Goal: Task Accomplishment & Management: Manage account settings

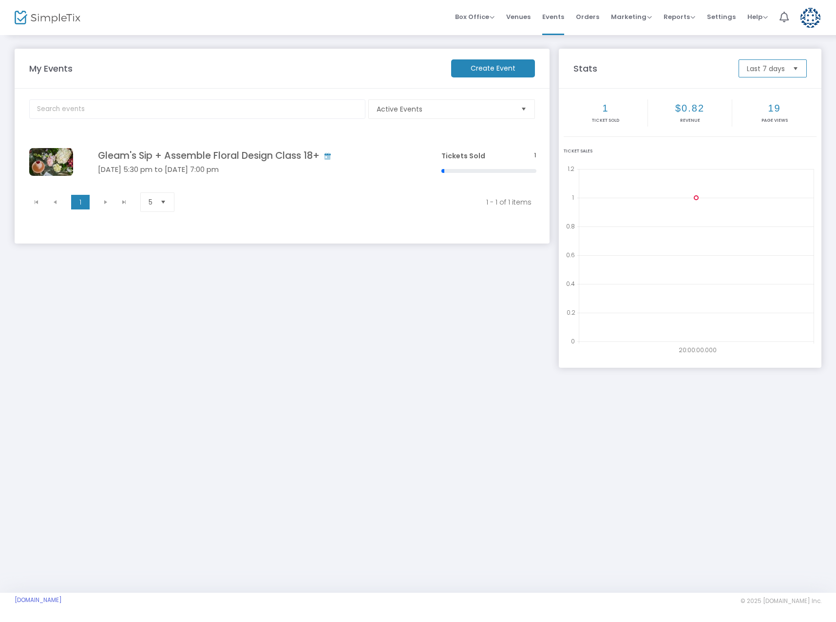
click at [783, 74] on span "Last 7 days" at bounding box center [766, 68] width 46 height 17
click at [779, 107] on span "Last 30 days" at bounding box center [769, 107] width 44 height 10
click at [480, 104] on span "Active Events" at bounding box center [445, 109] width 136 height 10
click at [330, 317] on div "My Events Create Event Active Events Event Category Type No section found Gleam…" at bounding box center [282, 203] width 544 height 309
click at [497, 162] on div "Tickets Sold 1" at bounding box center [488, 162] width 95 height 22
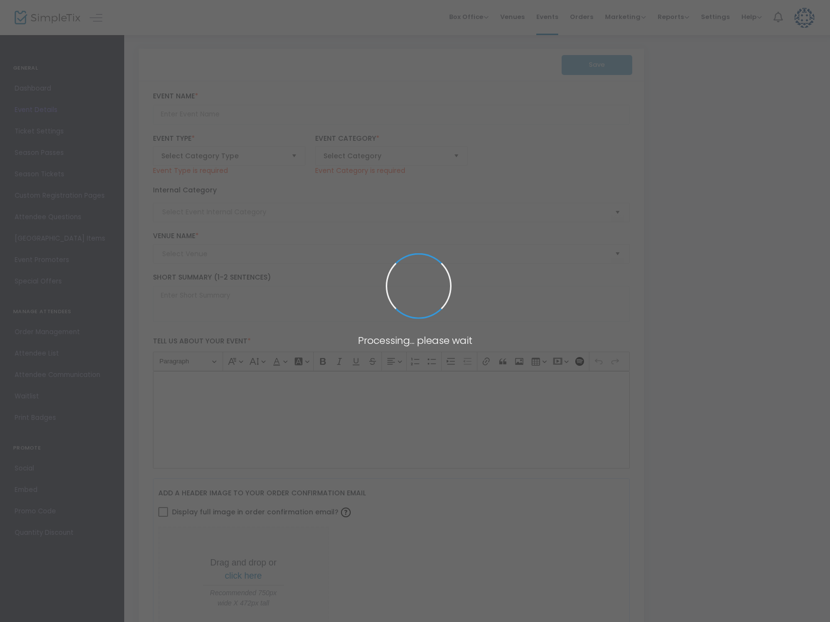
type input "Gleam's Sip + Assemble Floral Design Class 18+"
type textarea "Get ready for flowers and a freakin’ good time — no experience needed! Come lau…"
type input "Buy Tickets"
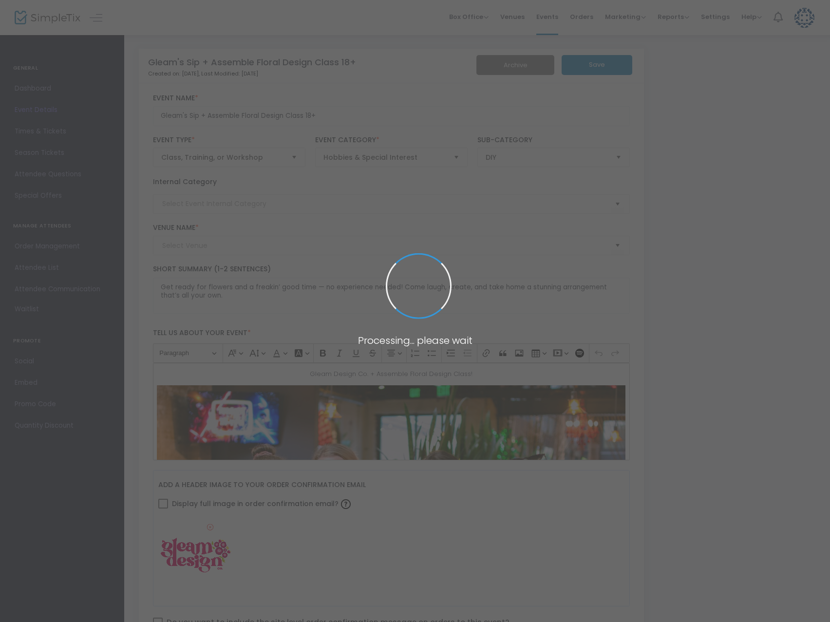
type input "Trolley Barn Fermentory & Food Hall"
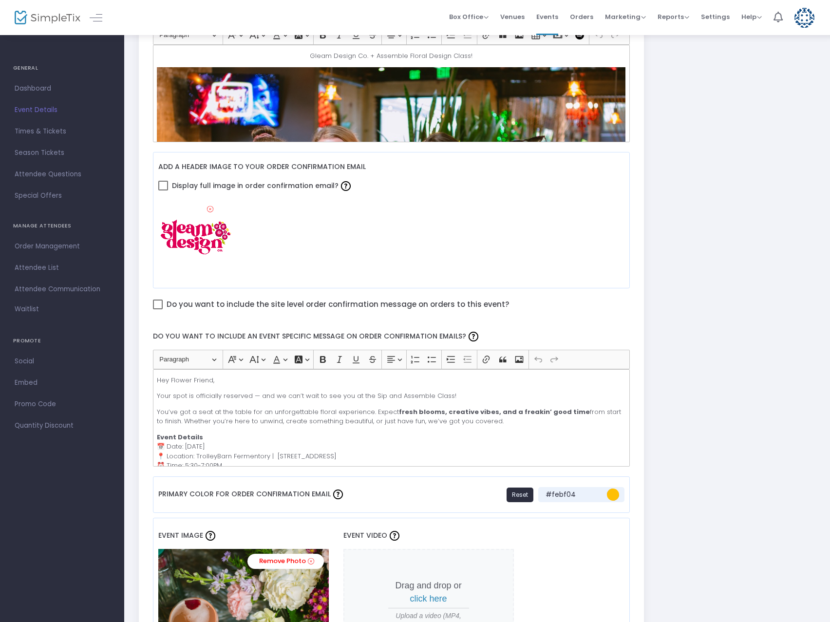
scroll to position [297, 0]
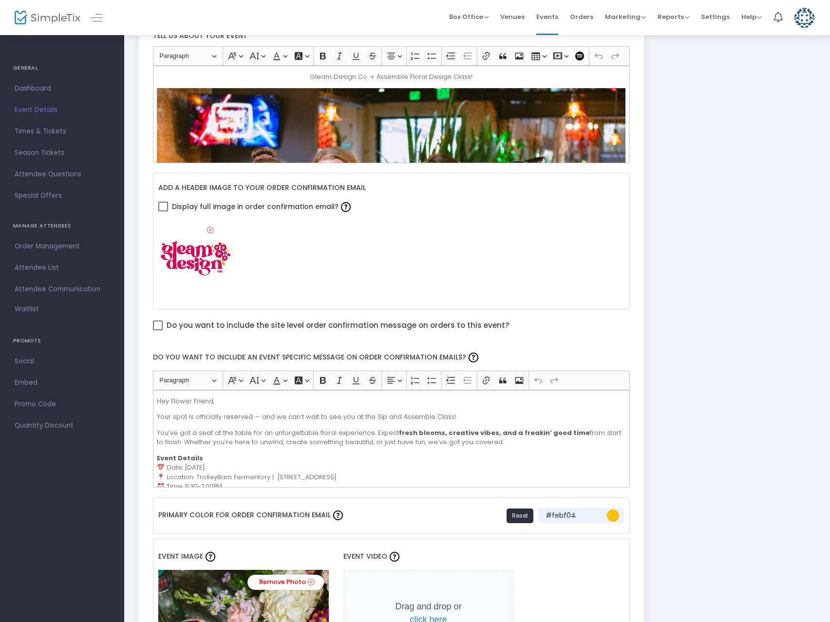
click at [159, 323] on span at bounding box center [158, 326] width 10 height 10
click at [158, 330] on input "Do you want to include the site level order confirmation message on orders to t…" at bounding box center [157, 330] width 0 height 0
checkbox input "true"
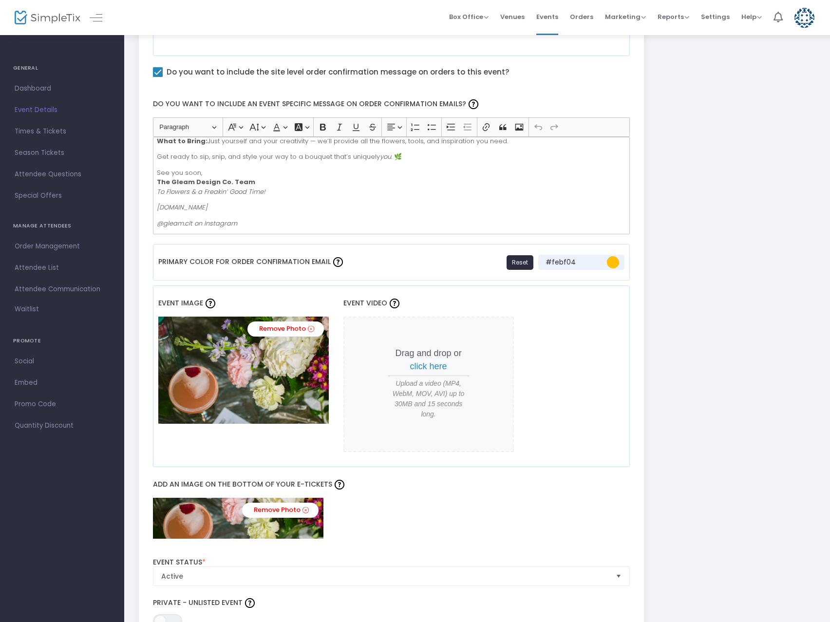
scroll to position [492, 0]
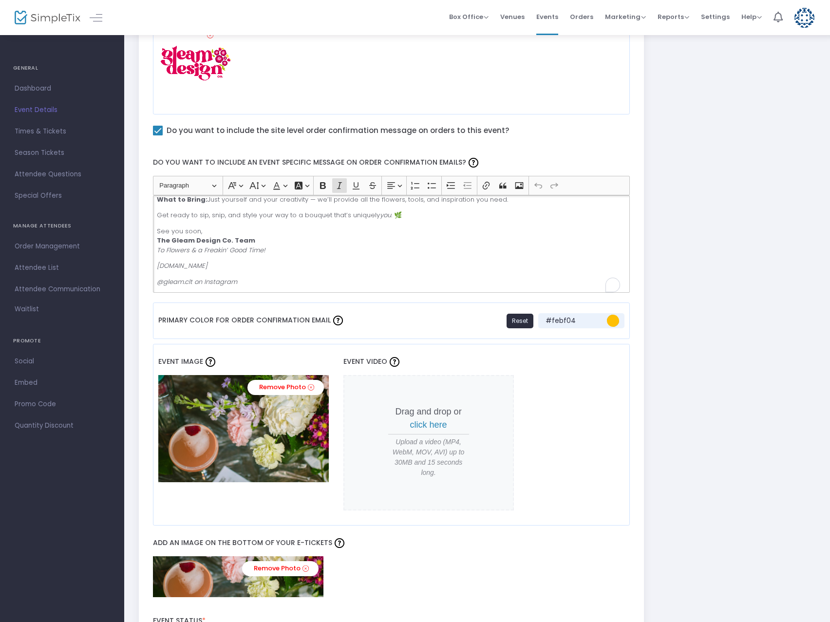
drag, startPoint x: 199, startPoint y: 268, endPoint x: 163, endPoint y: 270, distance: 36.1
click at [163, 270] on p "[DOMAIN_NAME]" at bounding box center [391, 266] width 469 height 10
click at [249, 270] on p "[DOMAIN_NAME]" at bounding box center [391, 266] width 469 height 10
drag, startPoint x: 248, startPoint y: 263, endPoint x: 154, endPoint y: 265, distance: 94.0
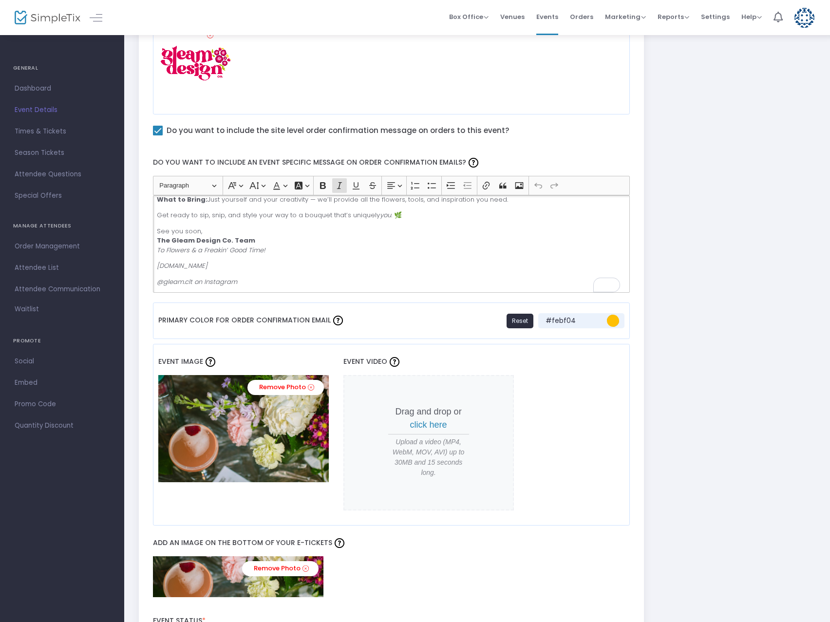
click at [154, 265] on div "Hey Flower Friend, Your spot is officially reserved — and we can’t wait to see …" at bounding box center [391, 243] width 477 height 97
click at [253, 264] on p "[DOMAIN_NAME]" at bounding box center [391, 266] width 469 height 10
click at [253, 265] on p "[DOMAIN_NAME]" at bounding box center [391, 266] width 469 height 10
drag, startPoint x: 253, startPoint y: 265, endPoint x: 150, endPoint y: 267, distance: 103.8
click at [150, 267] on div "Heading Paragraph Paragraph Heading 1 Heading 2 Heading 3 Font Family Font Fami…" at bounding box center [391, 234] width 487 height 117
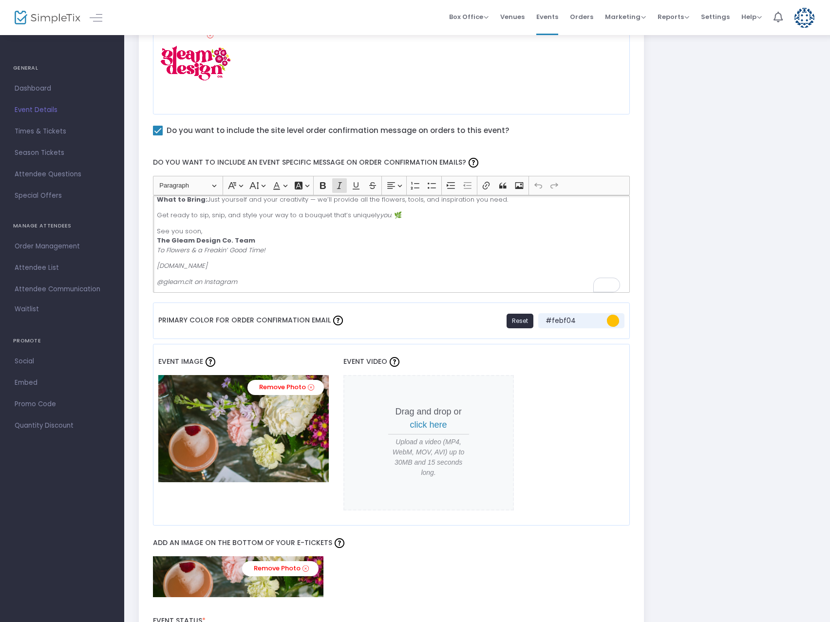
click at [483, 187] on icon "Editor toolbar" at bounding box center [486, 186] width 10 height 10
click at [234, 246] on input "Link URL" at bounding box center [247, 244] width 114 height 15
type input "[DOMAIN_NAME]"
click at [321, 245] on button "Save Save" at bounding box center [315, 244] width 15 height 15
click at [243, 282] on p "@gleam.clt on Instagram" at bounding box center [391, 282] width 469 height 10
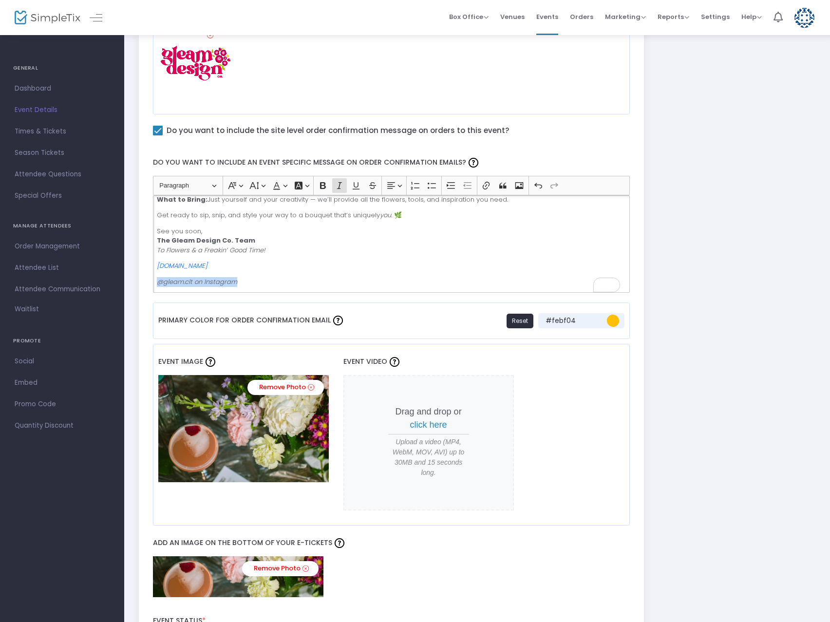
drag, startPoint x: 243, startPoint y: 282, endPoint x: 132, endPoint y: 275, distance: 111.8
click at [132, 275] on div "Gleam's Sip + Assemble Floral Design Class 18+ Created on: [DATE] , Last Modifi…" at bounding box center [477, 408] width 706 height 1733
click at [484, 186] on icon "Editor toolbar" at bounding box center [486, 186] width 7 height 8
click at [227, 260] on input "Link URL" at bounding box center [246, 260] width 114 height 15
paste input "[URL][DOMAIN_NAME][DOMAIN_NAME]"
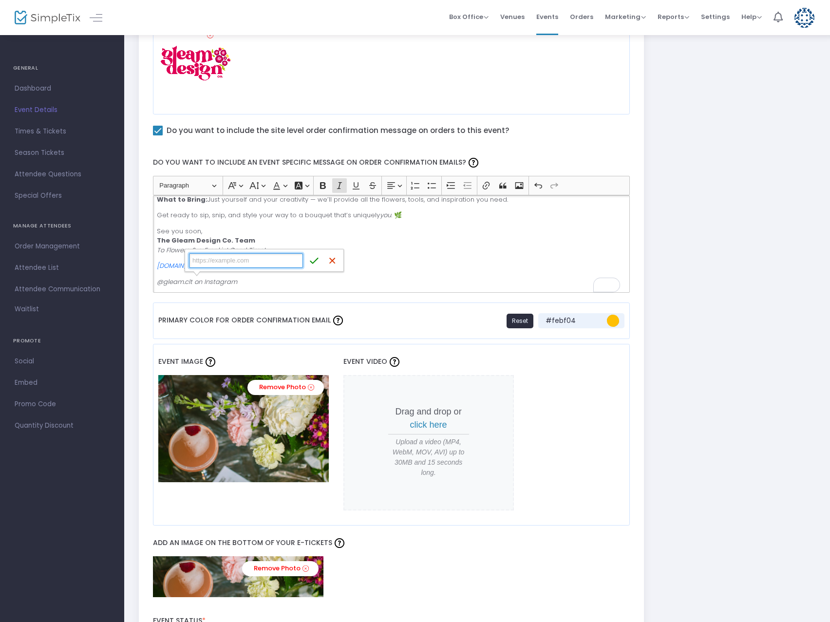
type input "[URL][DOMAIN_NAME][DOMAIN_NAME]"
click at [316, 262] on icon "submit" at bounding box center [314, 261] width 10 height 10
click at [444, 264] on p "[DOMAIN_NAME]" at bounding box center [391, 266] width 469 height 10
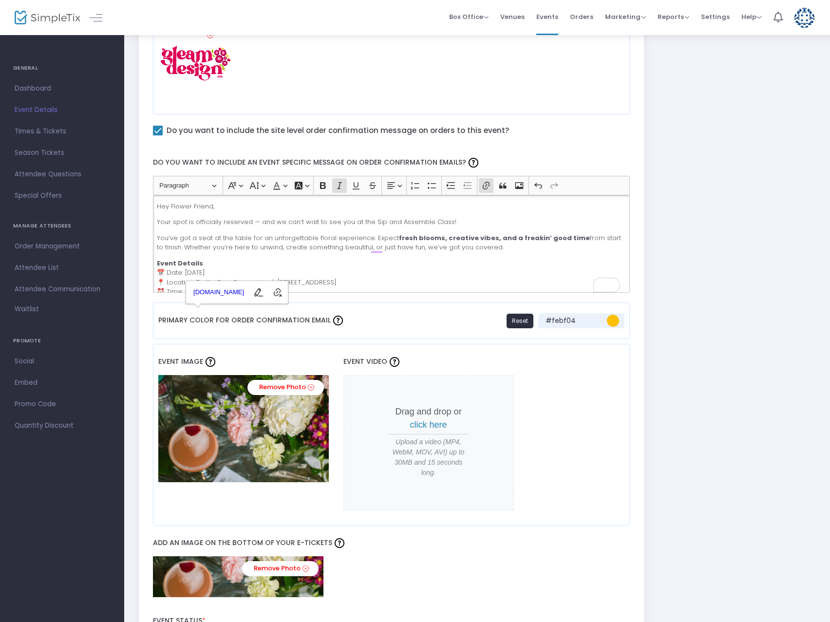
scroll to position [97, 0]
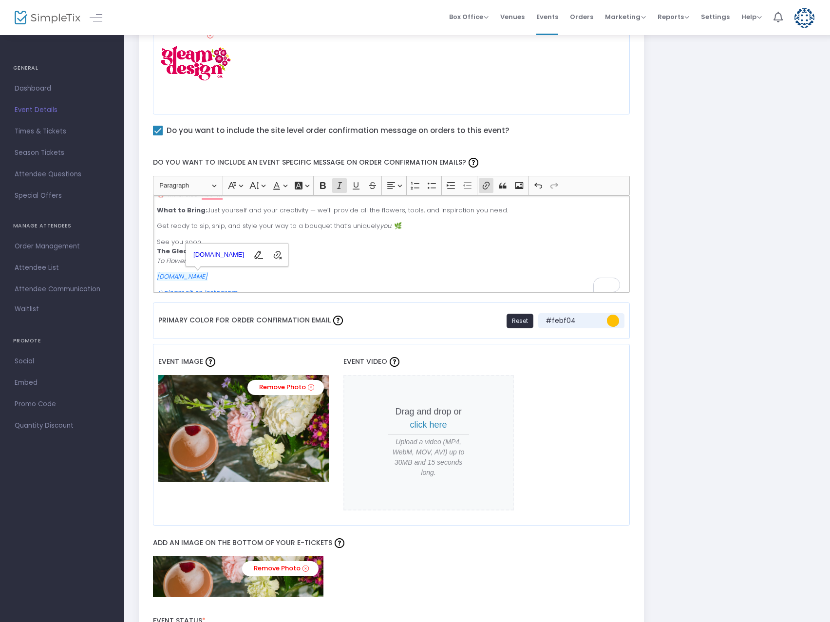
click at [297, 233] on div "Hey Flower Friend, Your spot is officially reserved — and we can’t wait to see …" at bounding box center [391, 243] width 477 height 97
click at [399, 224] on p "Get ready to sip, snip, and style your way to a bouquet that’s uniquely you . 🌿" at bounding box center [391, 226] width 469 height 10
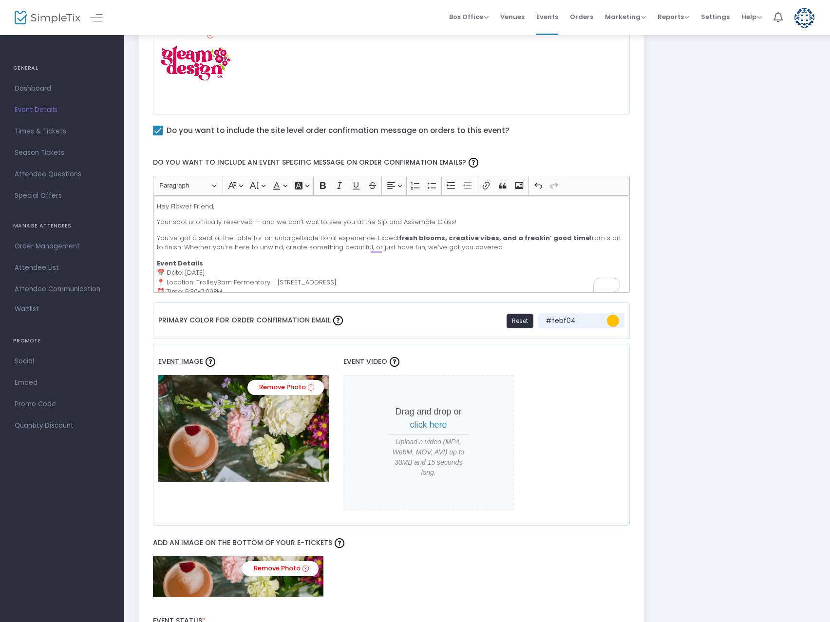
click at [208, 206] on p "Hey Flower Friend," at bounding box center [391, 207] width 469 height 10
click at [218, 206] on p "Hey Flower Friend," at bounding box center [391, 207] width 469 height 10
click at [495, 245] on p "You’ve got a seat at the table for an unforgettable floral experience. Expect f…" at bounding box center [391, 242] width 469 height 19
click at [494, 247] on p "You’ve got a seat at the table for an unforgettable floral experience. Expect f…" at bounding box center [391, 242] width 469 height 19
click at [262, 257] on div "Hey Flower Friend, Your spot is officially reserved — and we can’t wait to see …" at bounding box center [391, 243] width 477 height 97
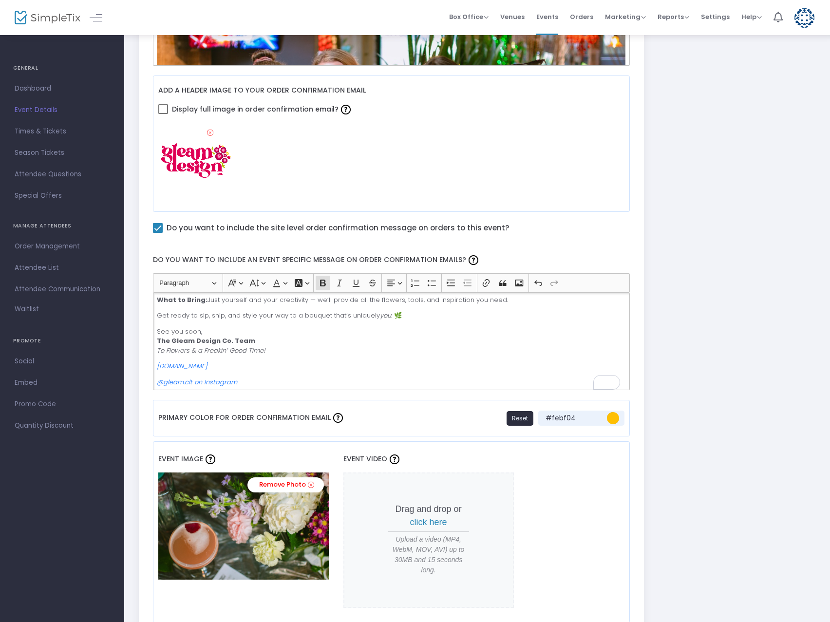
scroll to position [108, 0]
click at [611, 419] on span "#febf04" at bounding box center [613, 418] width 12 height 12
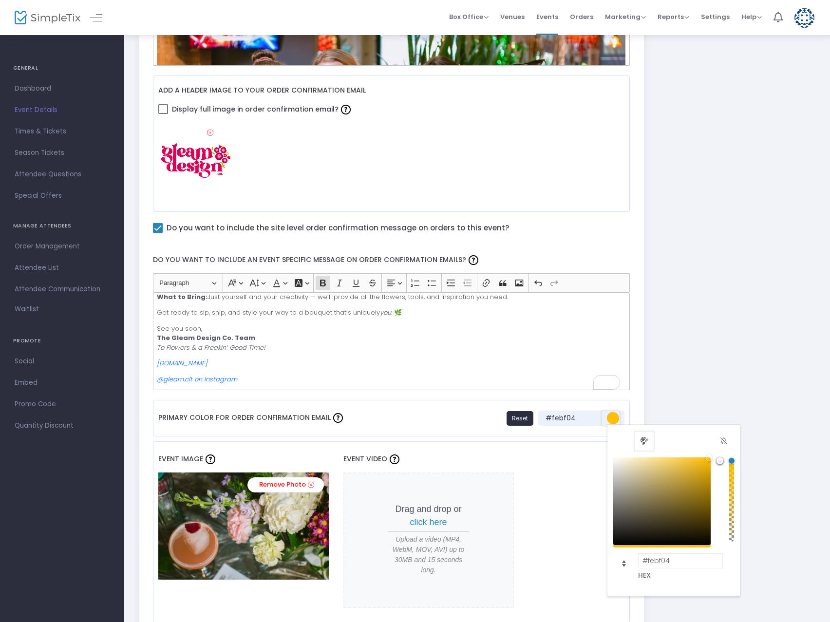
click at [645, 442] on span "Palette view" at bounding box center [644, 441] width 16 height 16
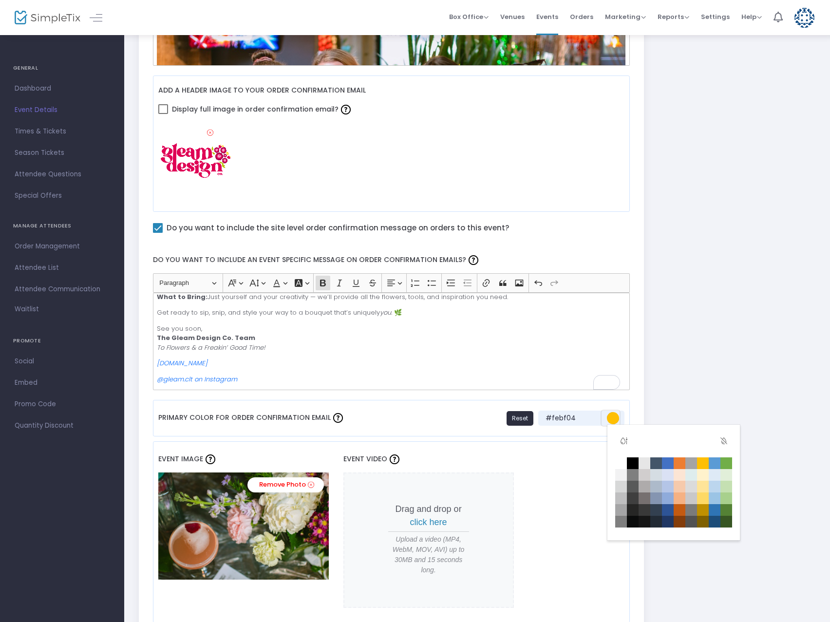
click at [617, 415] on span "#febf04" at bounding box center [613, 418] width 12 height 12
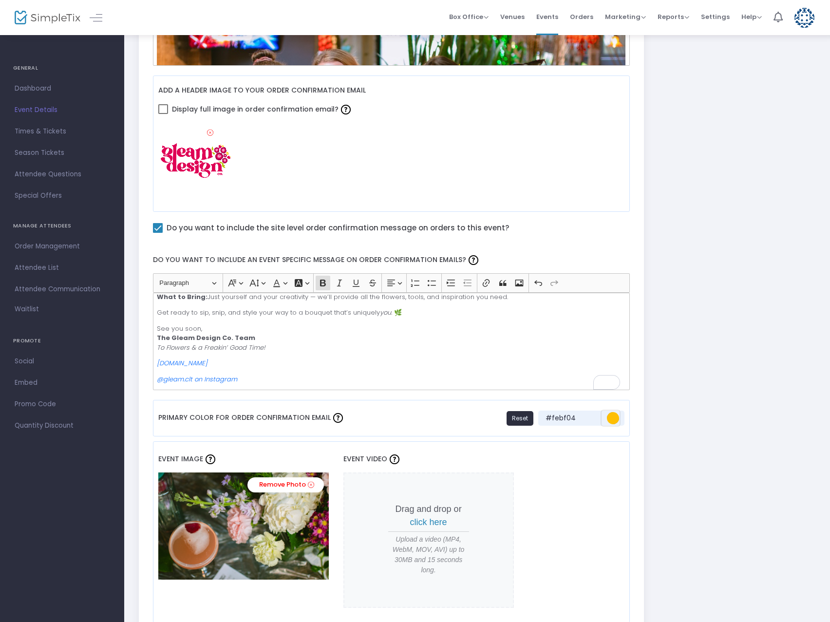
click at [613, 415] on span "#febf04" at bounding box center [613, 418] width 12 height 12
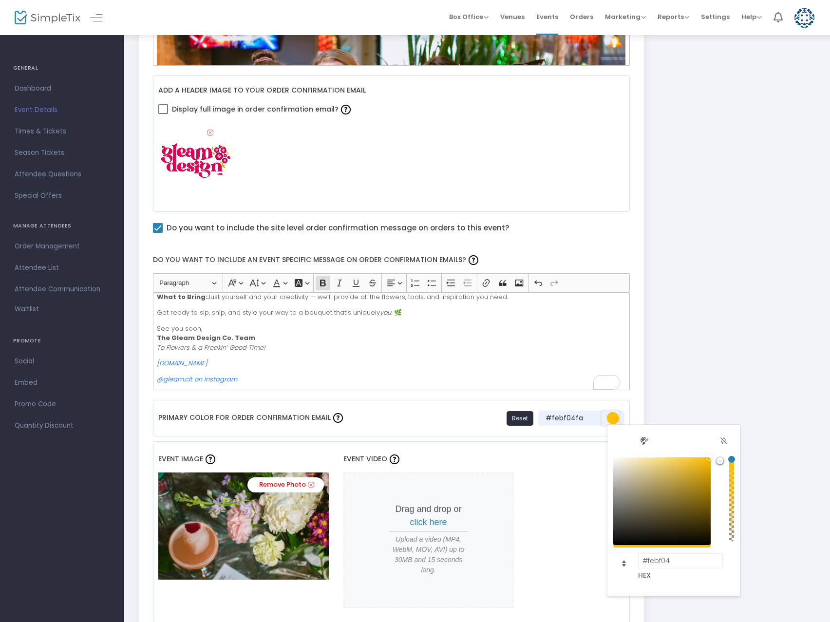
click at [725, 453] on div "#febf04 HEX" at bounding box center [673, 521] width 132 height 138
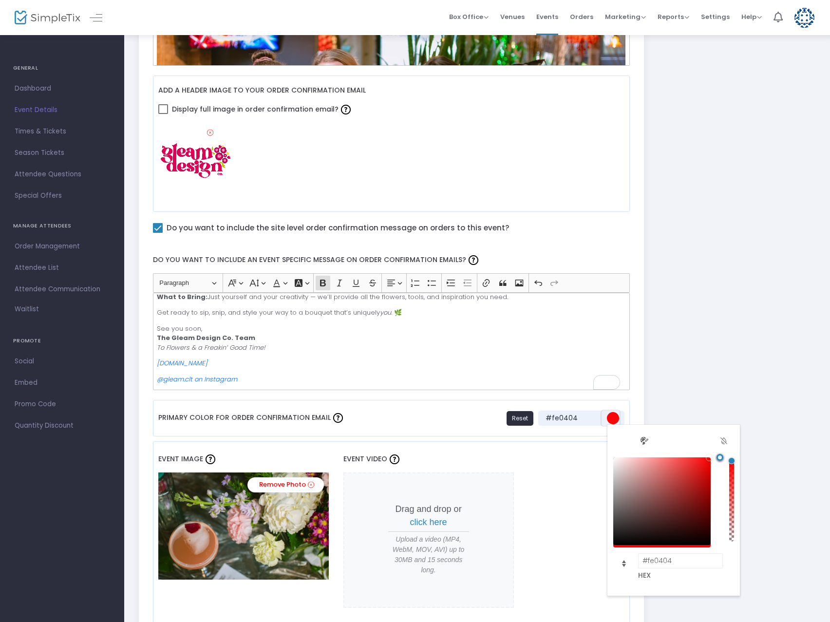
click at [727, 509] on div "#fe0404" at bounding box center [726, 502] width 18 height 90
click at [730, 461] on link "#fe0404fc" at bounding box center [731, 458] width 7 height 7
click at [659, 481] on div "#b46464fc" at bounding box center [656, 483] width 7 height 7
type input "#b96363fc"
click at [724, 459] on div "#b96363fc" at bounding box center [726, 502] width 18 height 90
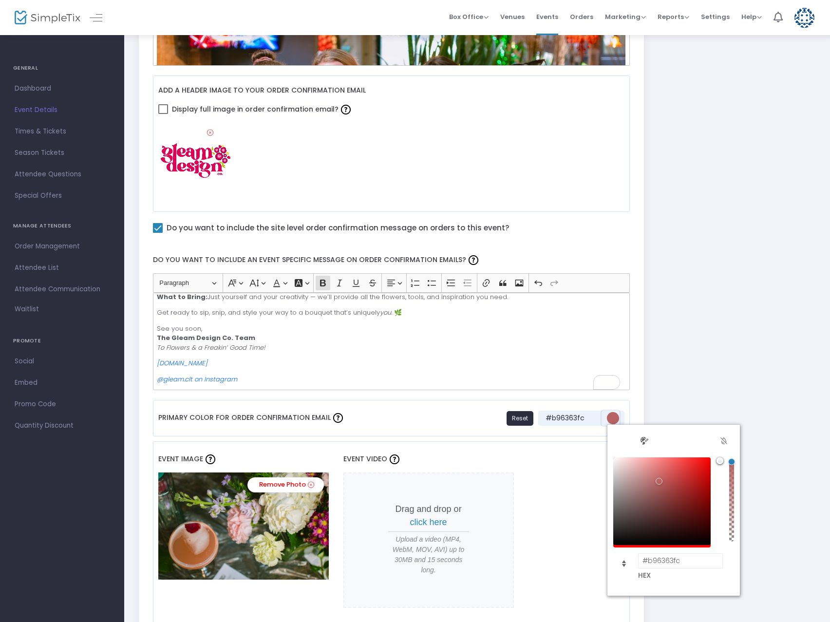
click at [720, 460] on link "#b96363fc" at bounding box center [720, 460] width 7 height 7
click at [720, 461] on link "#b96363fc" at bounding box center [720, 460] width 7 height 7
click at [721, 473] on div "#b96363fc" at bounding box center [726, 502] width 18 height 90
click at [718, 480] on div "#b96363fc" at bounding box center [726, 502] width 18 height 90
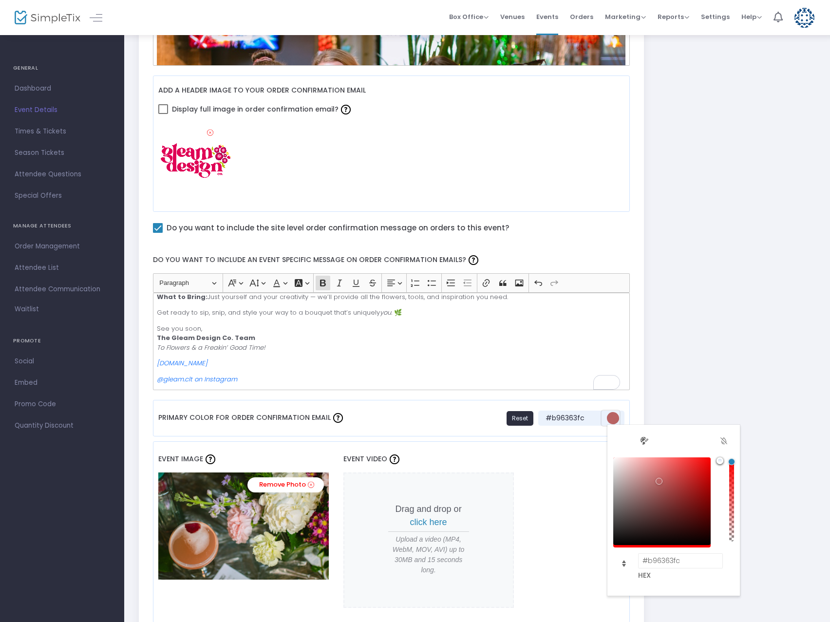
click at [718, 482] on div "#b96363fc" at bounding box center [726, 502] width 18 height 90
click at [718, 460] on link "#b96363fc" at bounding box center [720, 460] width 7 height 7
click at [717, 447] on kendo-flatcolorpicker "#b96363fc HEX" at bounding box center [673, 510] width 132 height 171
click at [718, 511] on div "#b96363fc" at bounding box center [726, 502] width 18 height 90
click at [623, 564] on span "Change color format" at bounding box center [624, 564] width 16 height 16
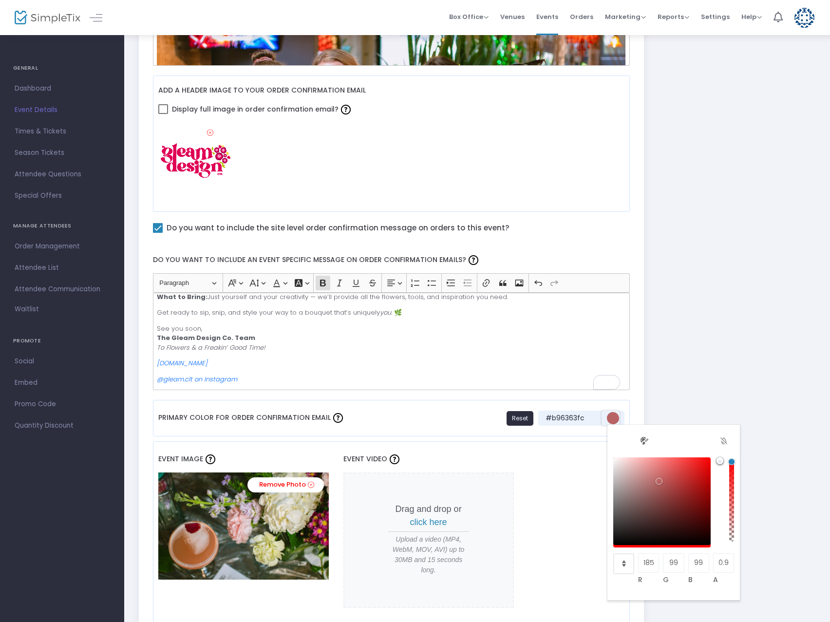
click at [623, 564] on span "Change color format" at bounding box center [624, 564] width 16 height 16
click at [734, 461] on div "#ff0202fc" at bounding box center [673, 502] width 121 height 90
type input "#f50000a8"
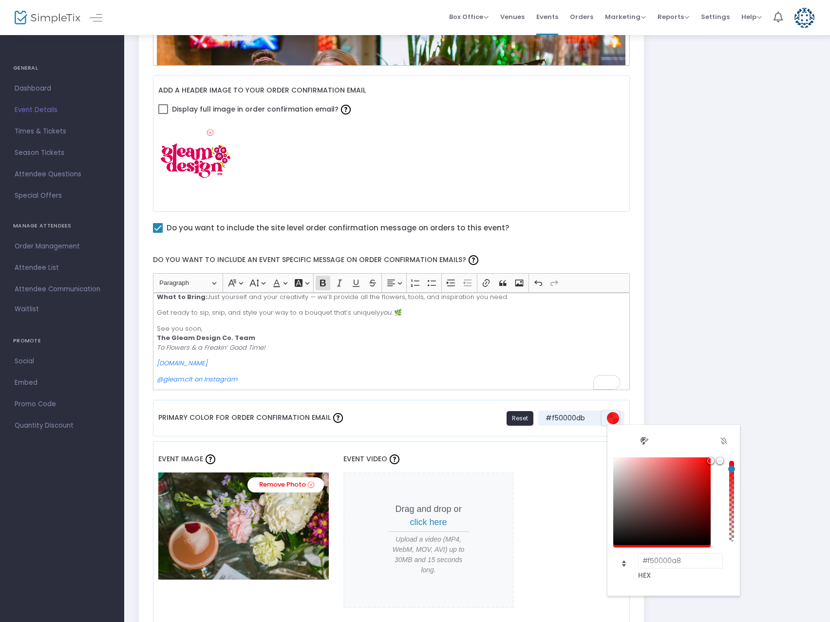
click at [733, 472] on link "#f50000db" at bounding box center [731, 469] width 7 height 7
click at [722, 475] on div "#f50000a8" at bounding box center [726, 502] width 18 height 90
click at [721, 463] on link "#f50000a8" at bounding box center [720, 460] width 7 height 7
click at [644, 443] on span "Palette view" at bounding box center [644, 441] width 16 height 16
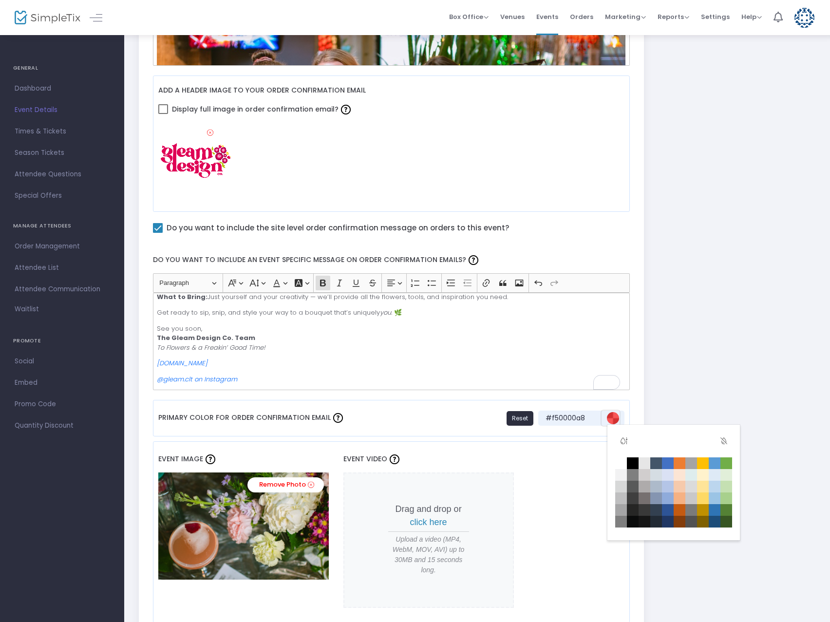
click at [701, 461] on td "#febf04" at bounding box center [703, 463] width 12 height 12
click at [695, 387] on div "Gleam's Sip + Assemble Floral Design Class 18+ Created on: [DATE] , Last Modifi…" at bounding box center [477, 496] width 686 height 1684
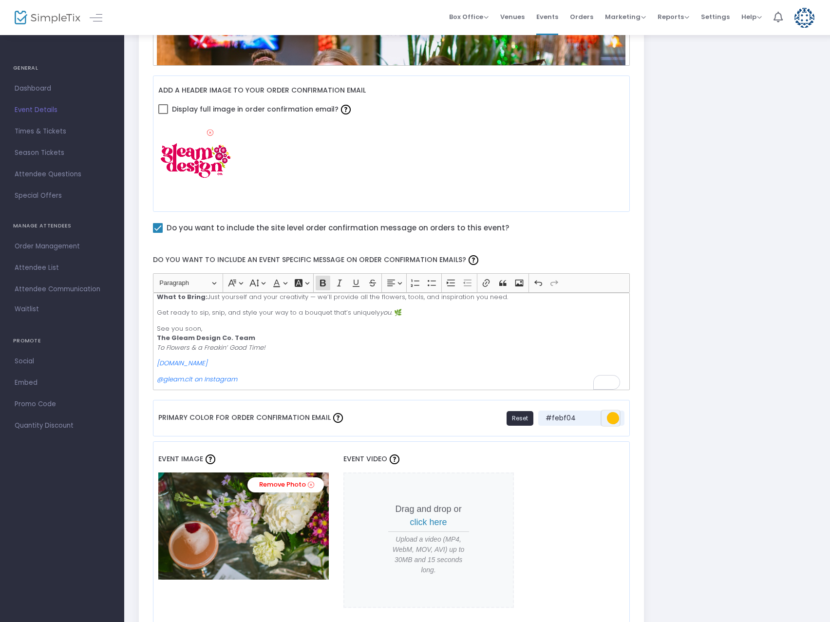
click at [610, 418] on span "#febf04" at bounding box center [613, 418] width 12 height 12
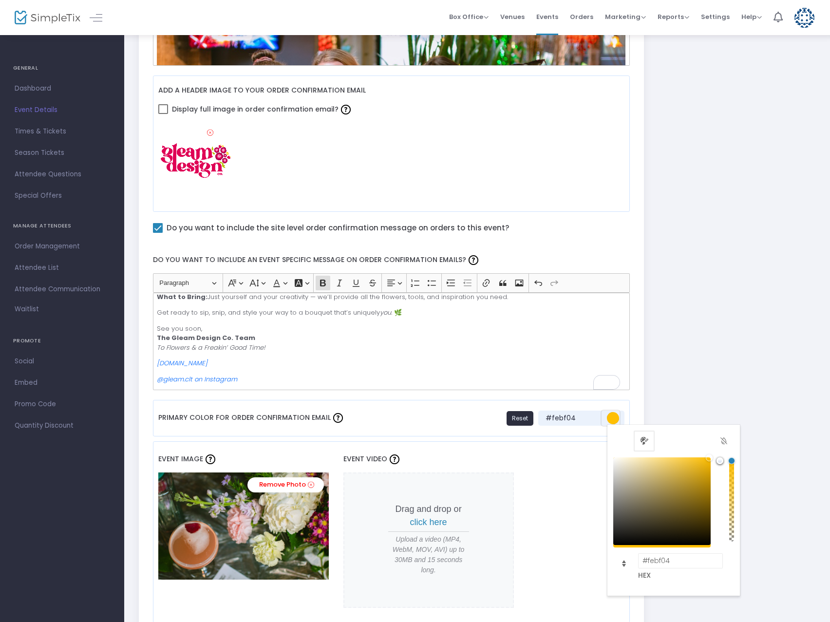
click at [644, 443] on span "Palette view" at bounding box center [644, 441] width 16 height 16
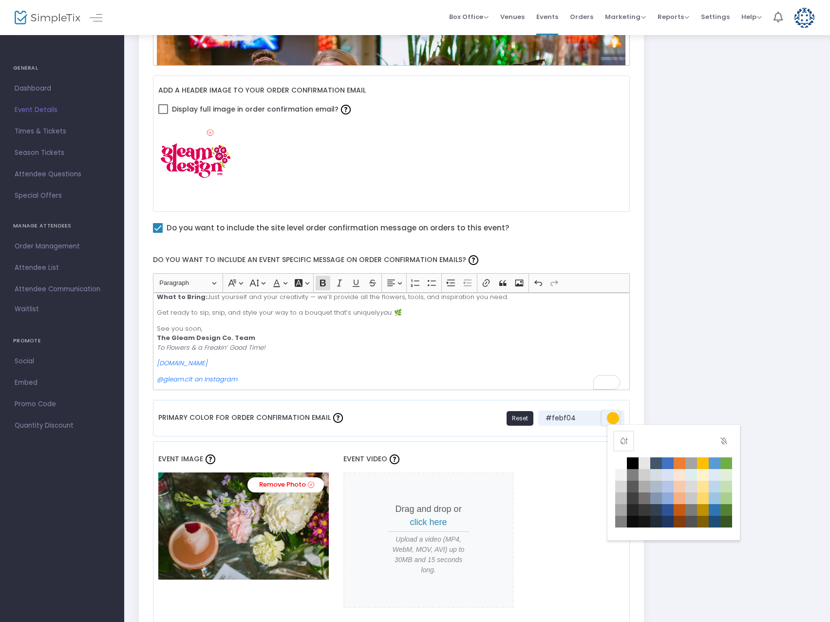
click at [629, 441] on span "Gradient view" at bounding box center [624, 441] width 16 height 16
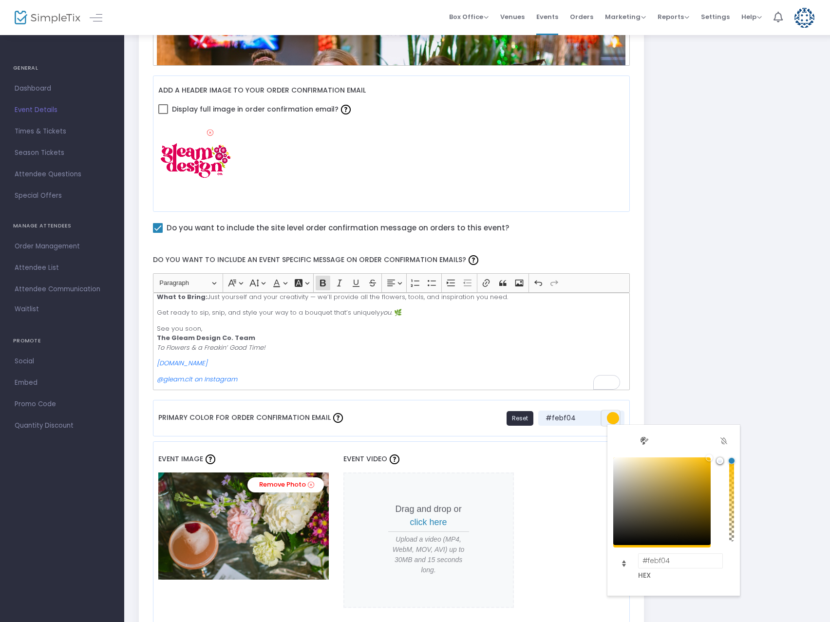
type input "#fe0404"
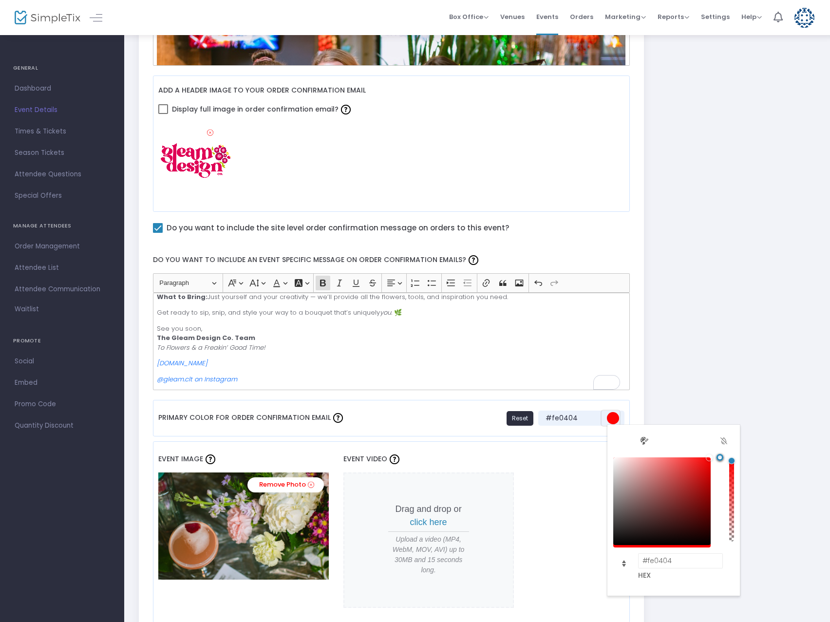
click at [725, 488] on div "#fe0404" at bounding box center [726, 502] width 18 height 90
click at [721, 463] on link "#fe0404" at bounding box center [720, 460] width 7 height 7
click at [722, 485] on div "#fe0404" at bounding box center [726, 502] width 18 height 90
click at [717, 483] on div "#fe0404" at bounding box center [726, 502] width 18 height 90
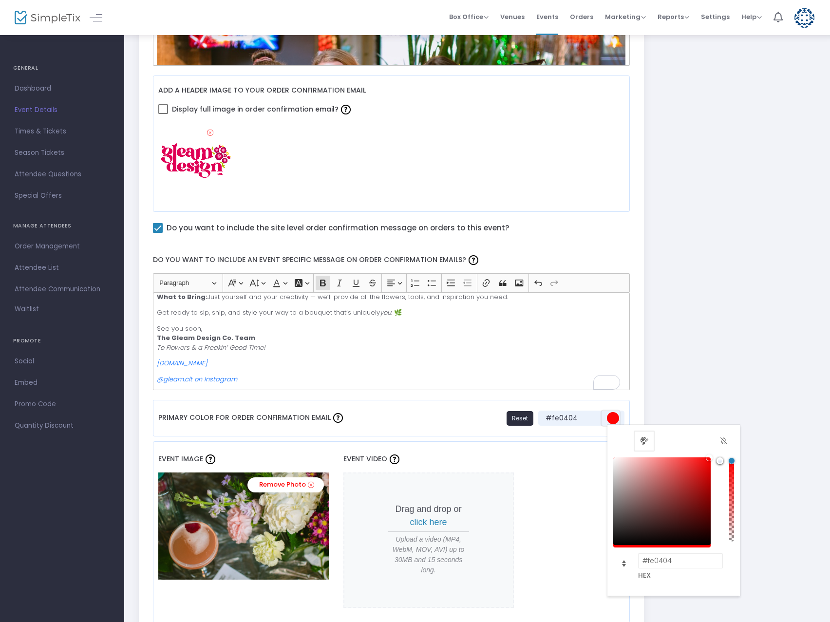
click at [642, 438] on span "Palette view" at bounding box center [644, 441] width 16 height 16
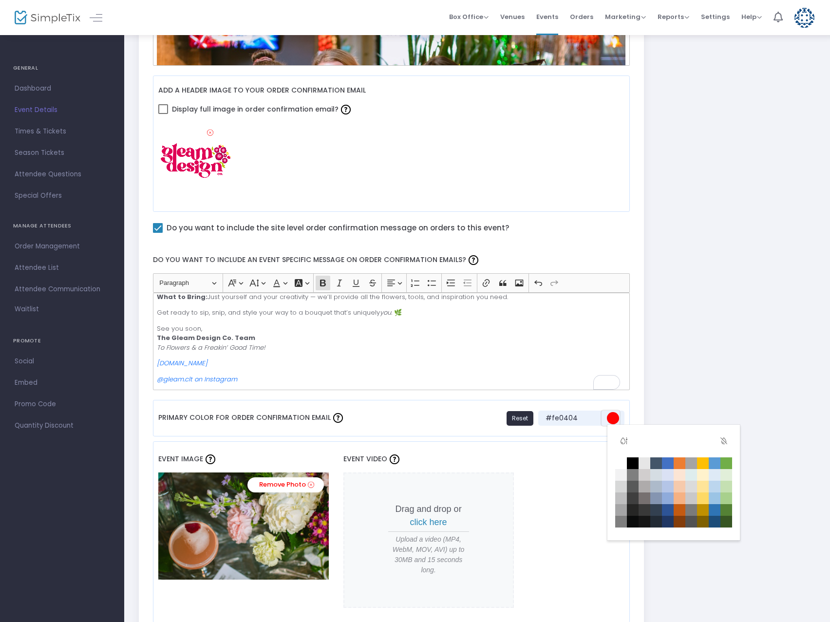
click at [705, 461] on td "#febf04" at bounding box center [703, 463] width 12 height 12
click at [702, 371] on div "Gleam's Sip + Assemble Floral Design Class 18+ Created on: [DATE] , Last Modifi…" at bounding box center [477, 496] width 686 height 1684
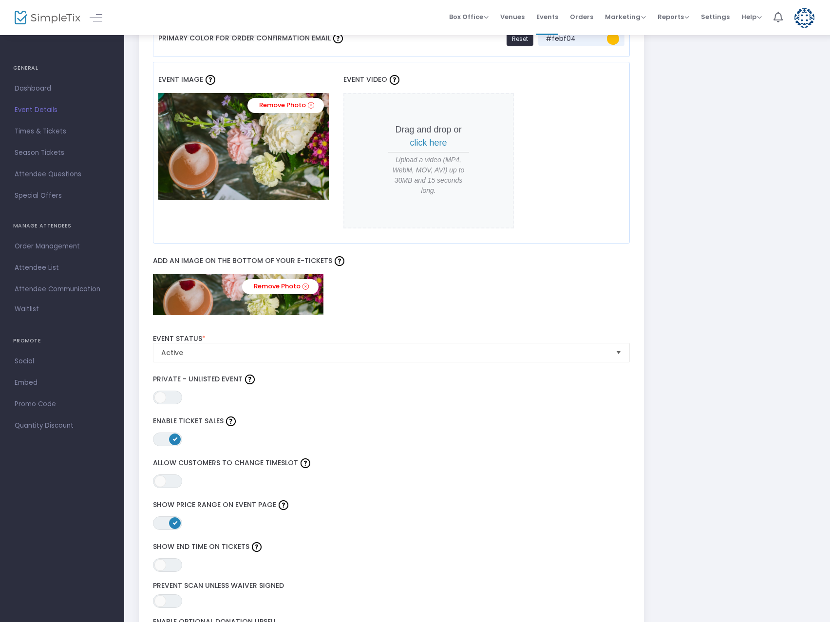
scroll to position [395, 0]
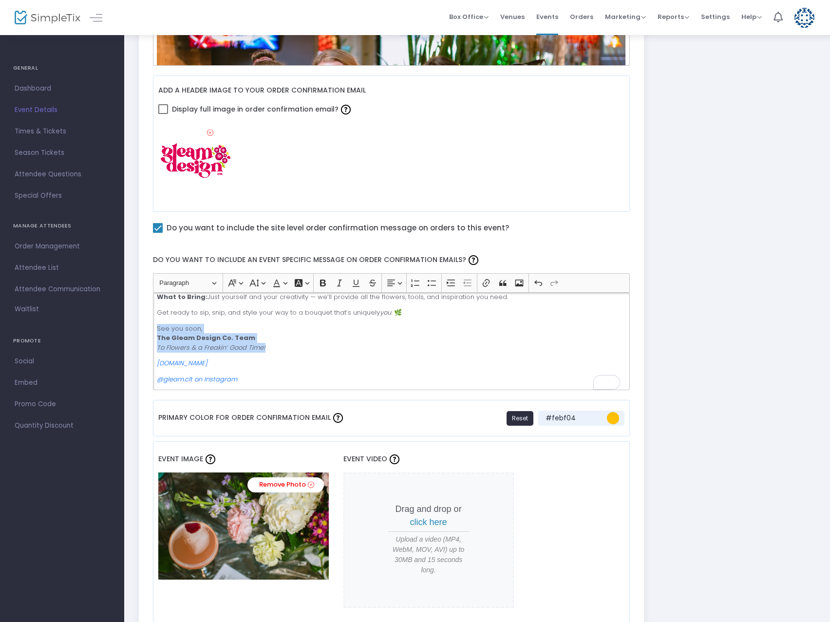
drag, startPoint x: 279, startPoint y: 348, endPoint x: 158, endPoint y: 325, distance: 123.0
click at [158, 325] on p "See you soon, The Gleam Design Co. Team To Flowers & a Freakin’ Good Time!" at bounding box center [391, 338] width 469 height 29
click at [289, 345] on p "See you soon, The Gleam Design Co. Team To Flowers & a Freakin’ Good Time!" at bounding box center [391, 338] width 469 height 29
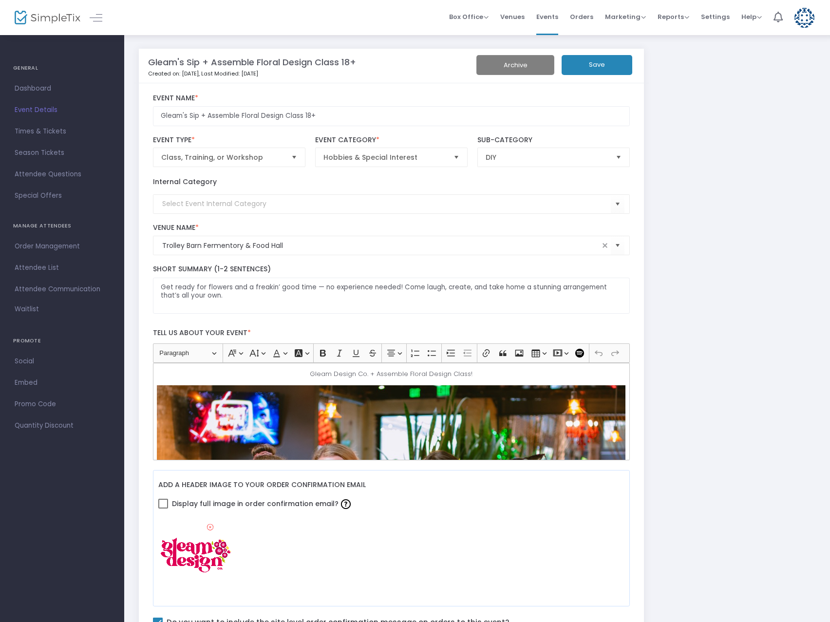
scroll to position [97, 0]
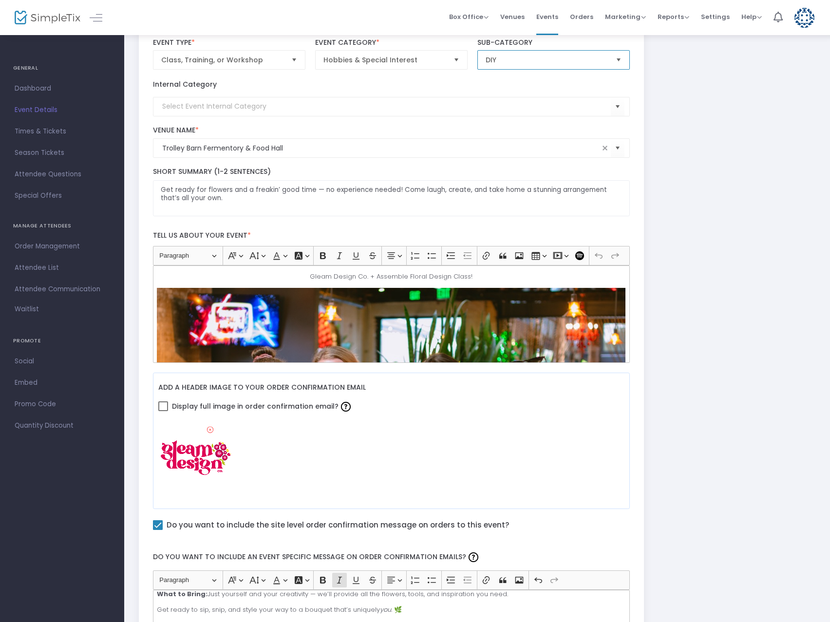
click at [567, 68] on span "DIY" at bounding box center [547, 60] width 131 height 19
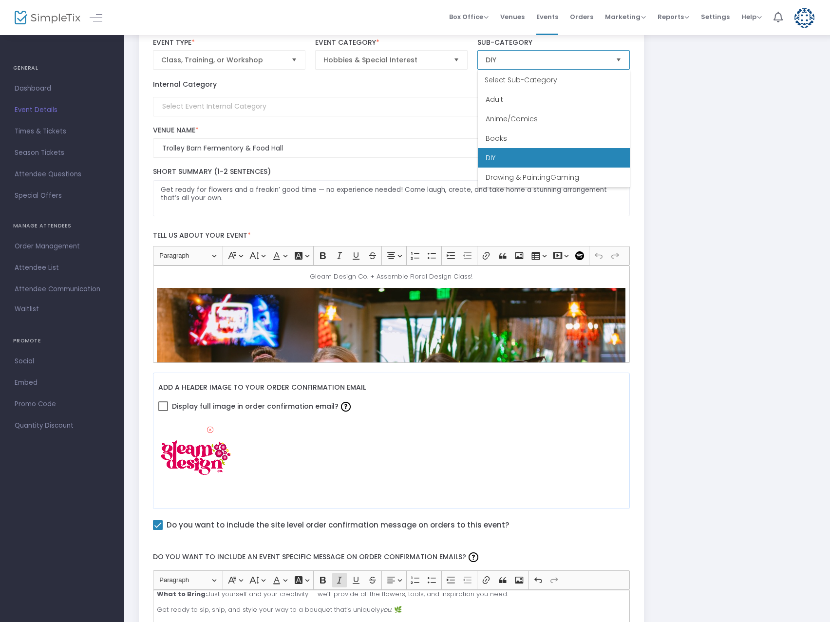
click at [527, 157] on li "DIY" at bounding box center [554, 157] width 152 height 19
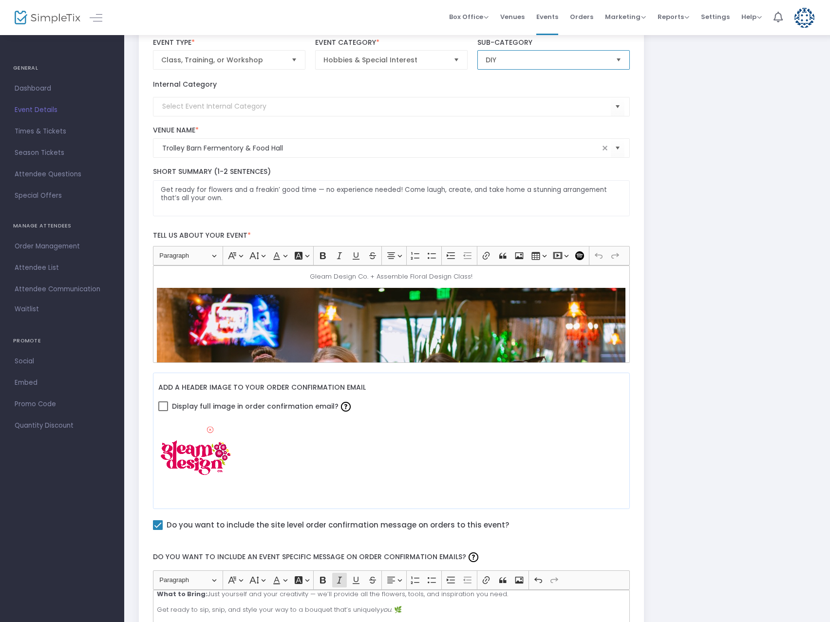
scroll to position [0, 0]
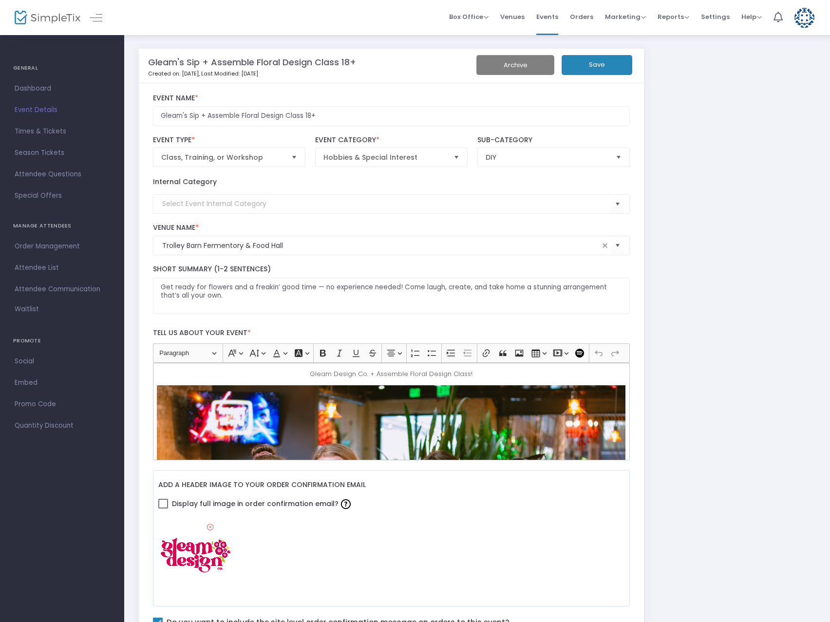
click at [619, 75] on div "Archive Save" at bounding box center [553, 66] width 162 height 22
click at [615, 72] on button "Save" at bounding box center [597, 65] width 71 height 20
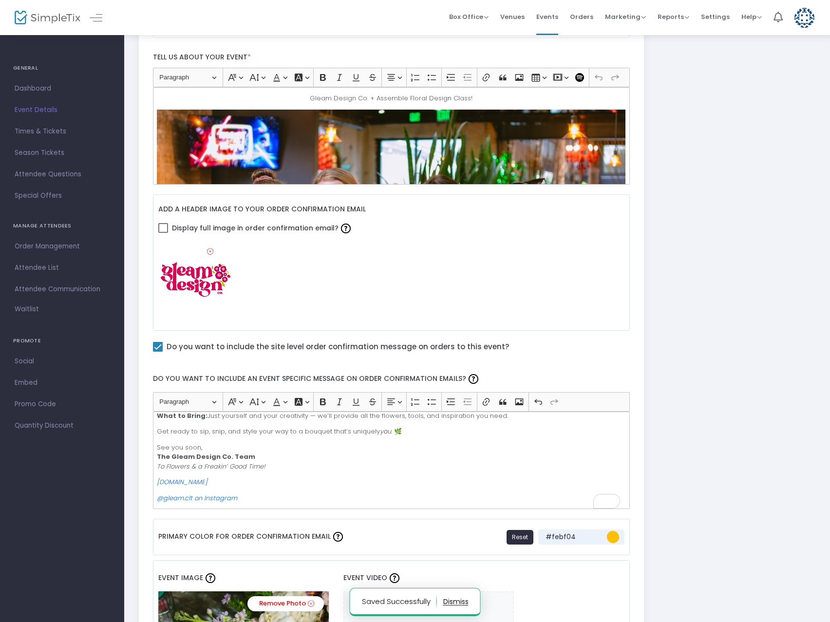
scroll to position [292, 0]
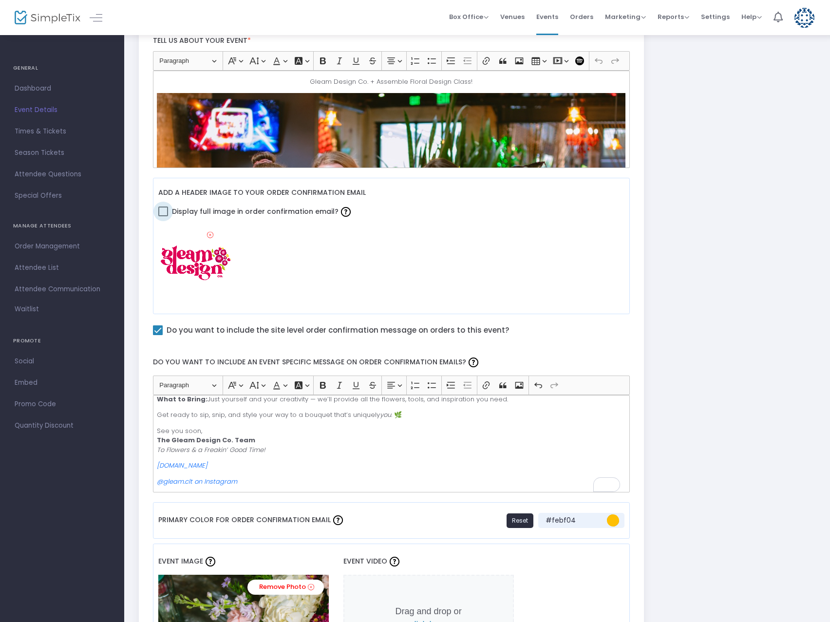
click at [166, 212] on span at bounding box center [163, 212] width 10 height 10
click at [163, 216] on input "Display full image in order confirmation email?" at bounding box center [163, 216] width 0 height 0
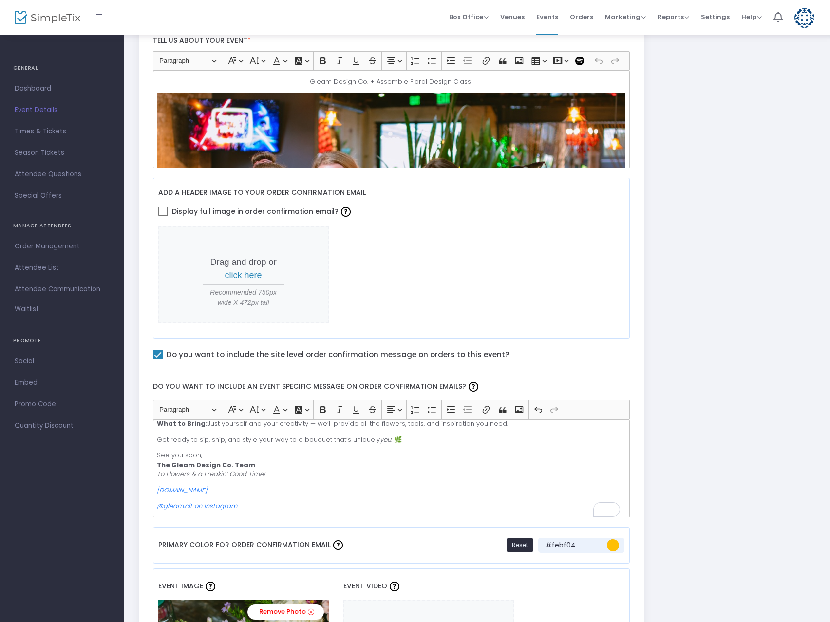
click at [160, 208] on span at bounding box center [163, 212] width 10 height 10
click at [163, 216] on input "Display full image in order confirmation email?" at bounding box center [163, 216] width 0 height 0
checkbox input "true"
click at [35, 87] on span "Dashboard" at bounding box center [62, 88] width 95 height 13
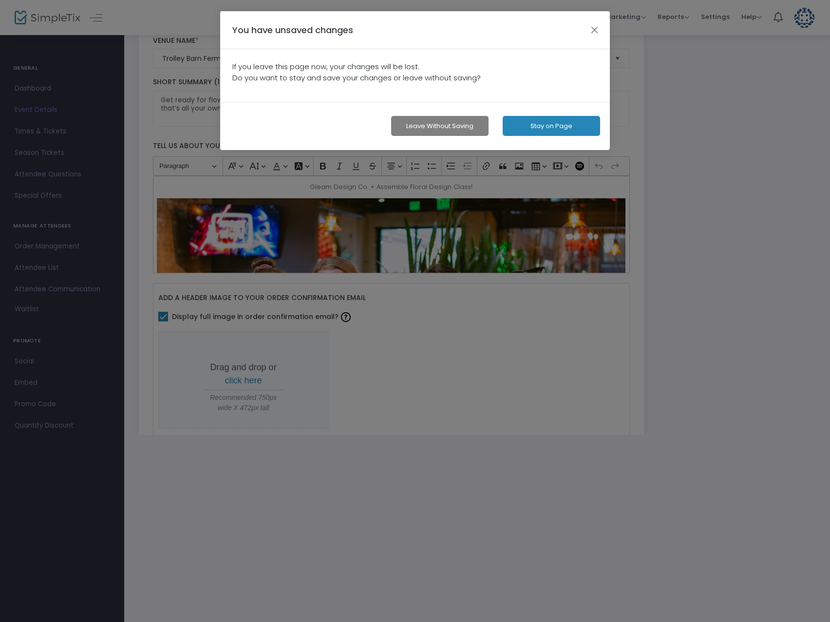
scroll to position [187, 0]
click at [468, 125] on button "Leave without Saving" at bounding box center [439, 126] width 97 height 20
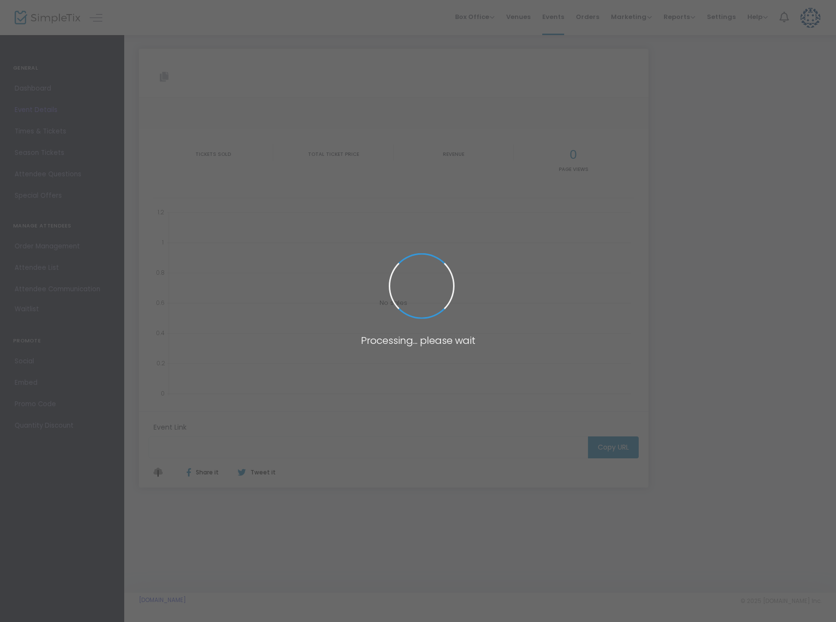
type input "[URL][DOMAIN_NAME]"
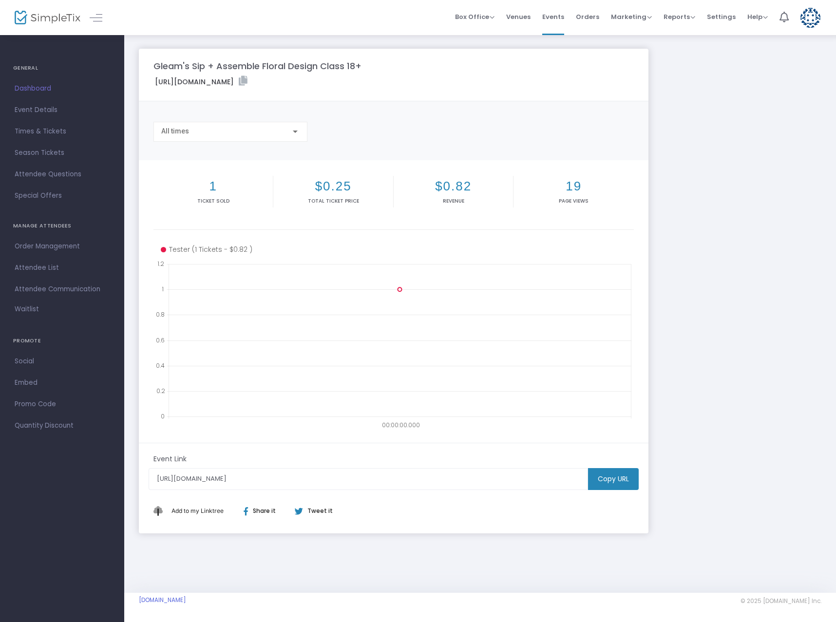
click at [494, 17] on span "Box Office" at bounding box center [474, 16] width 39 height 9
click at [649, 16] on span "Marketing" at bounding box center [631, 16] width 41 height 9
click at [760, 15] on span "Help" at bounding box center [757, 16] width 20 height 9
click at [680, 16] on span "Reports" at bounding box center [679, 16] width 32 height 9
click at [641, 19] on span "Marketing" at bounding box center [631, 16] width 41 height 9
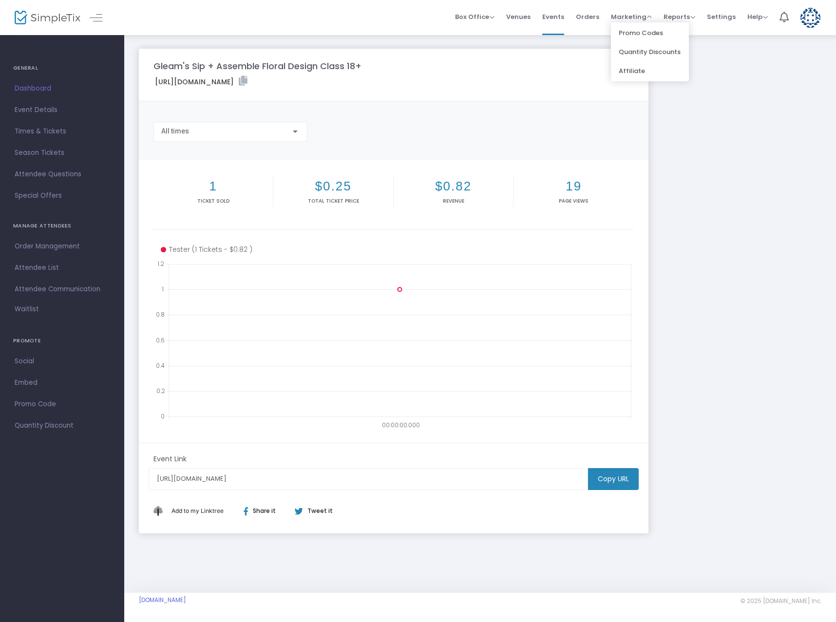
click at [688, 16] on span "Reports" at bounding box center [679, 16] width 32 height 9
click at [764, 15] on span "Help" at bounding box center [757, 16] width 20 height 9
